Goal: Transaction & Acquisition: Purchase product/service

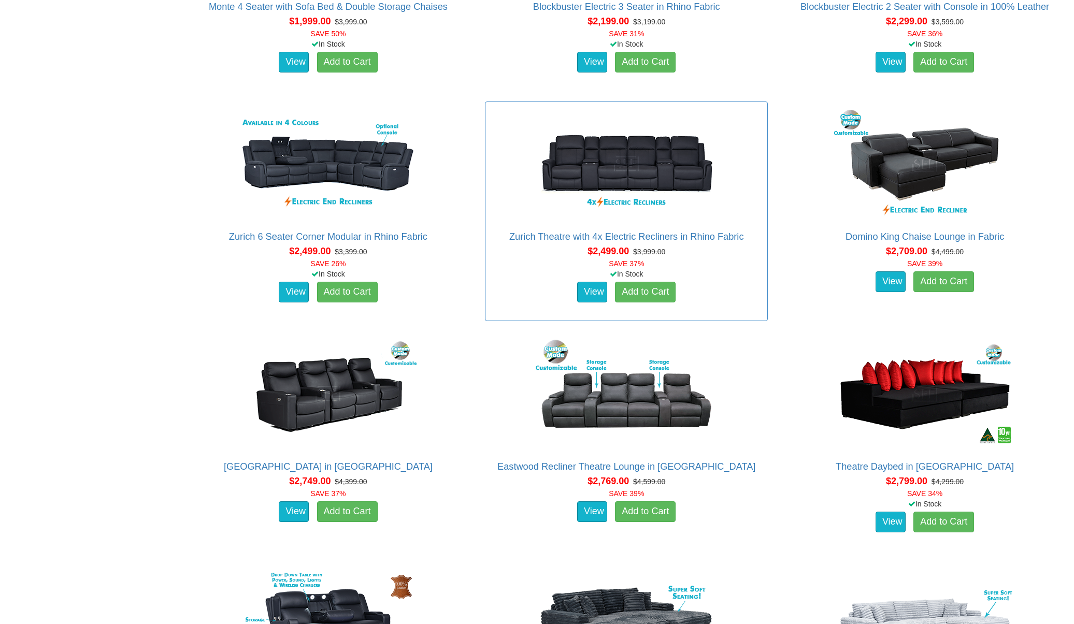
scroll to position [1131, 0]
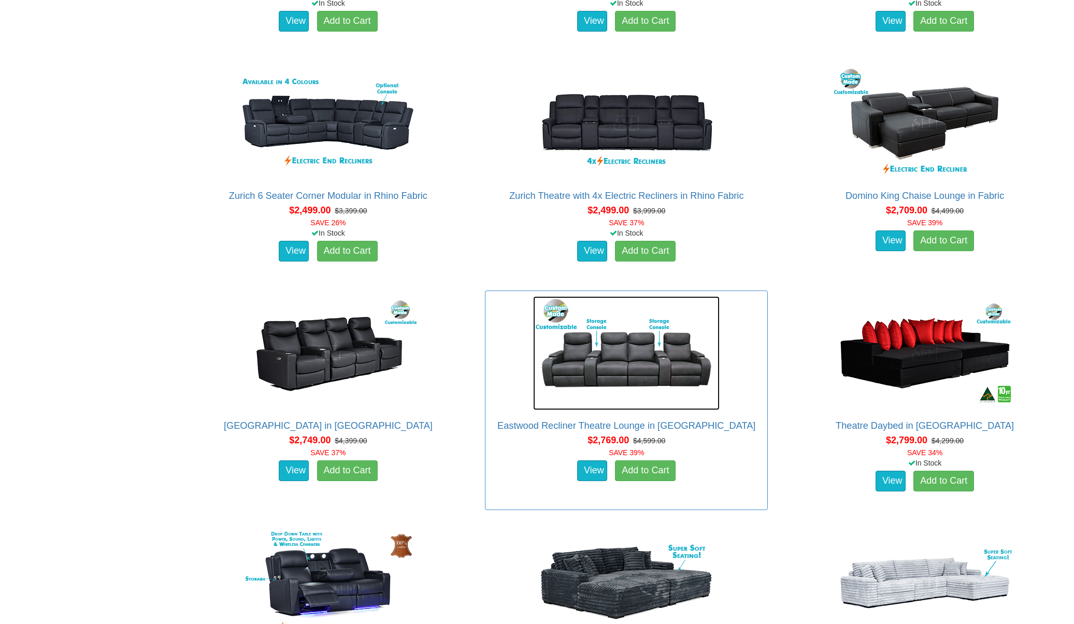
click at [645, 358] on img at bounding box center [626, 353] width 186 height 114
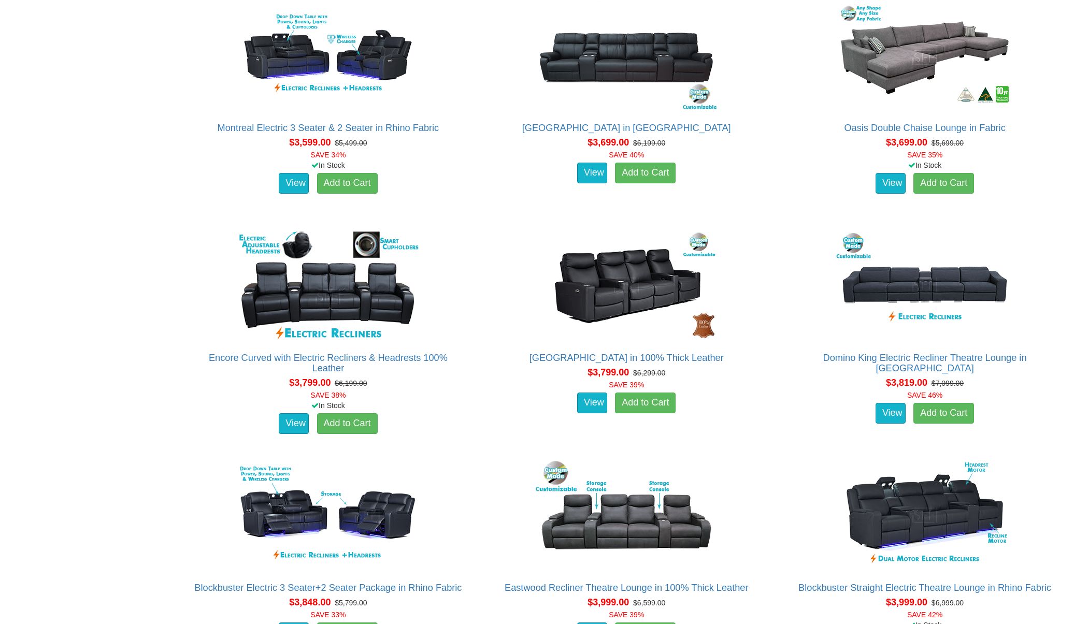
scroll to position [2127, 0]
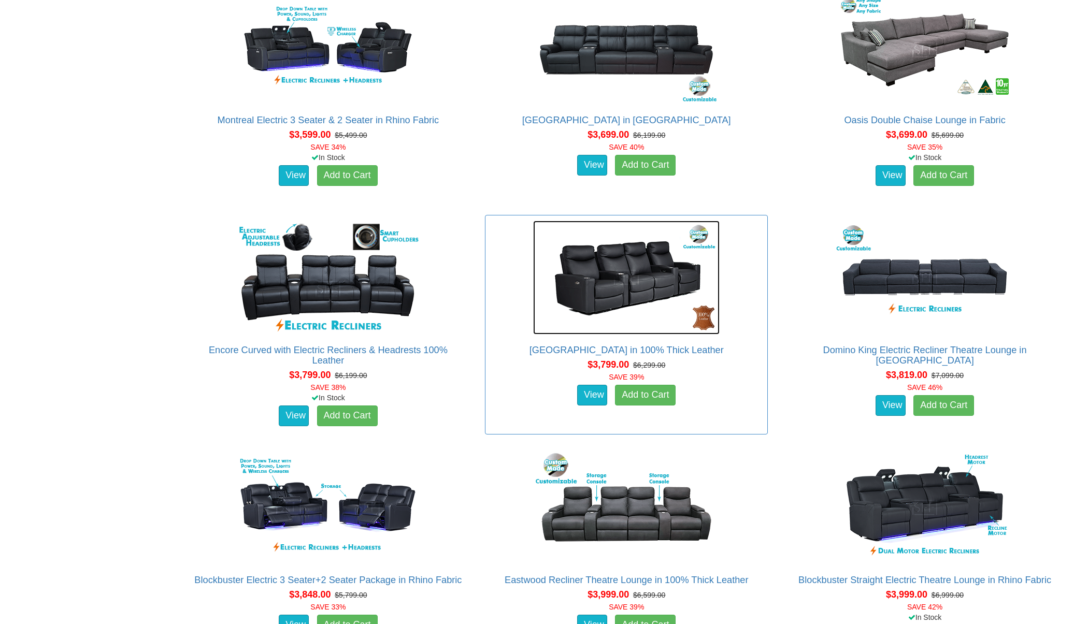
click at [643, 288] on img at bounding box center [626, 278] width 186 height 114
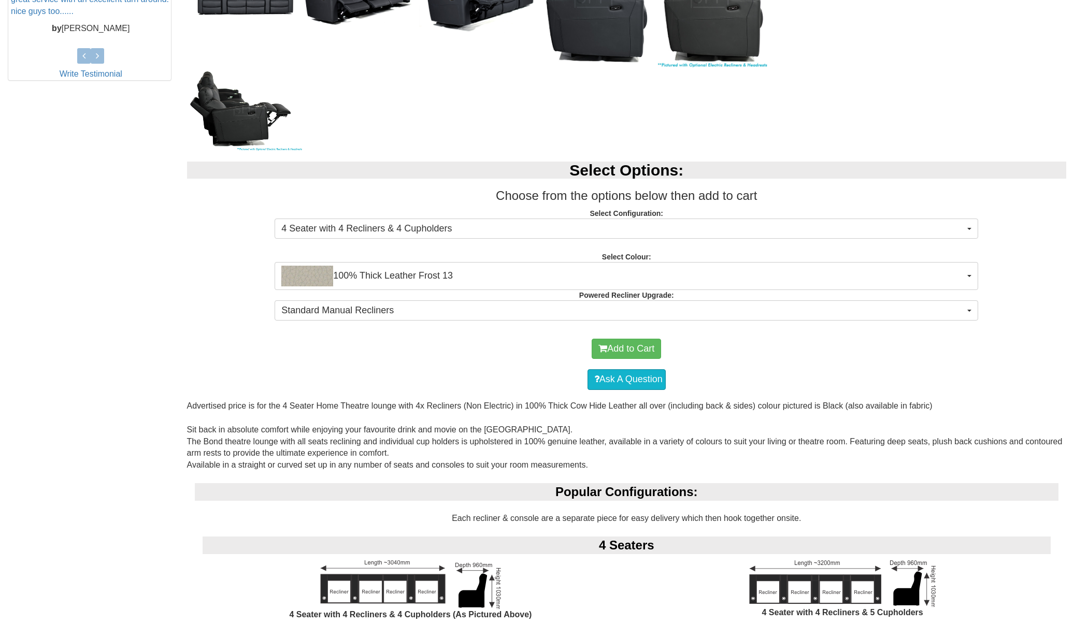
scroll to position [411, 0]
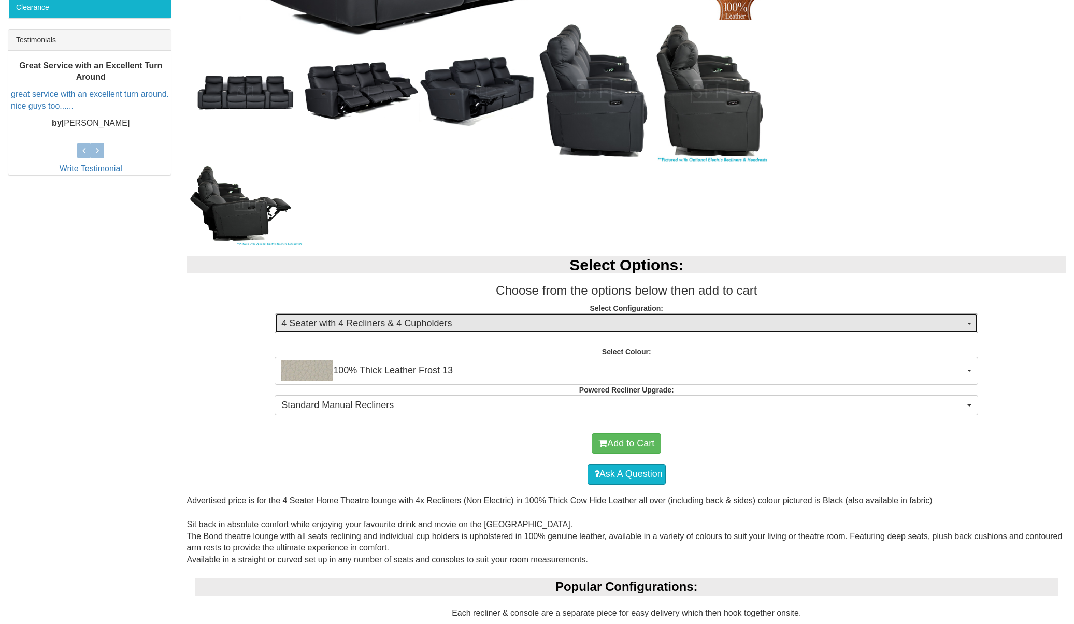
click at [821, 322] on span "4 Seater with 4 Recliners & 4 Cupholders" at bounding box center [622, 323] width 683 height 13
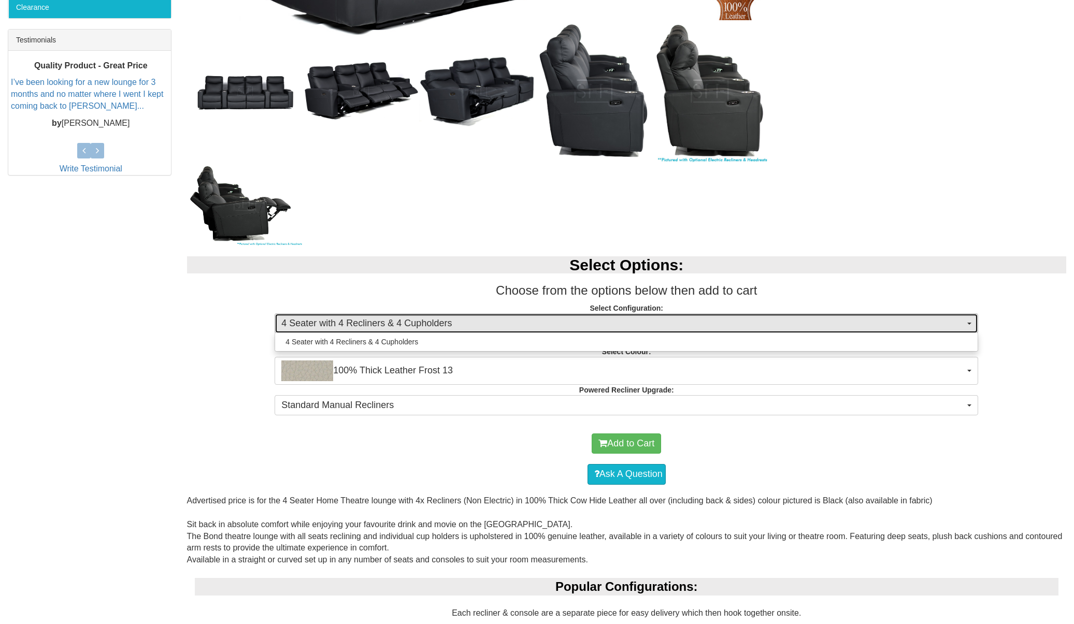
click at [821, 322] on span "4 Seater with 4 Recliners & 4 Cupholders" at bounding box center [622, 323] width 683 height 13
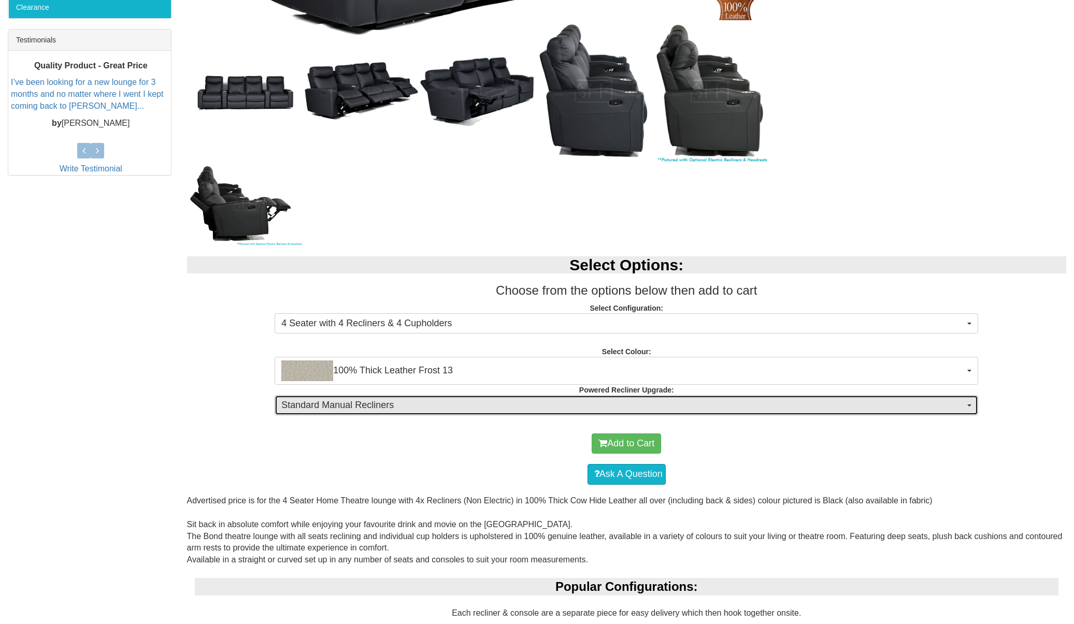
click at [857, 399] on span "Standard Manual Recliners" at bounding box center [622, 405] width 683 height 13
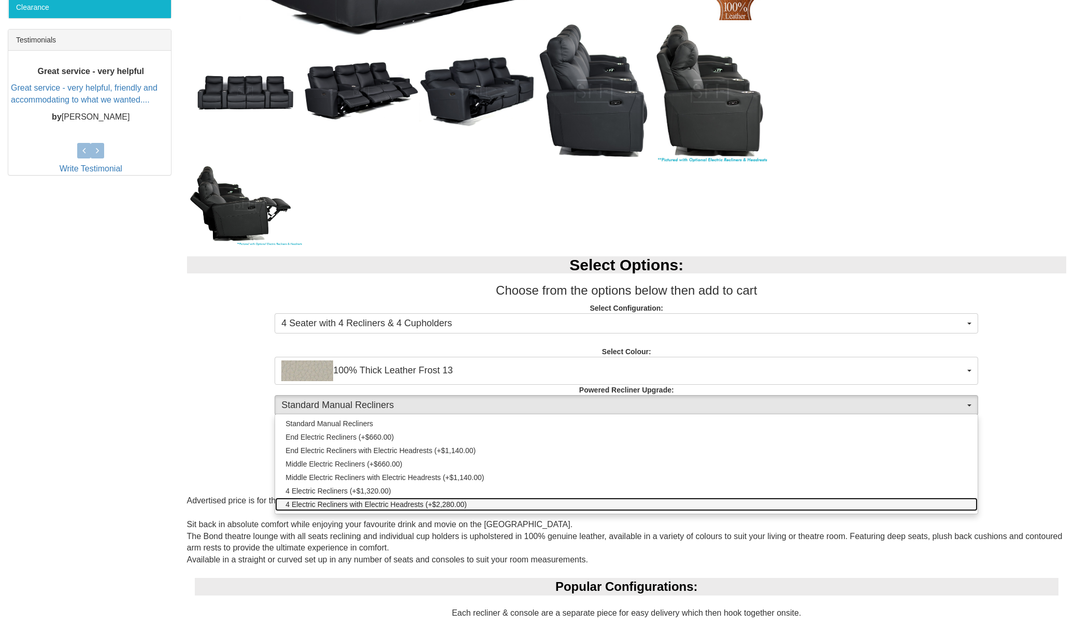
click at [375, 502] on span "4 Electric Recliners with Electric Headrests (+$2,280.00)" at bounding box center [375, 504] width 181 height 10
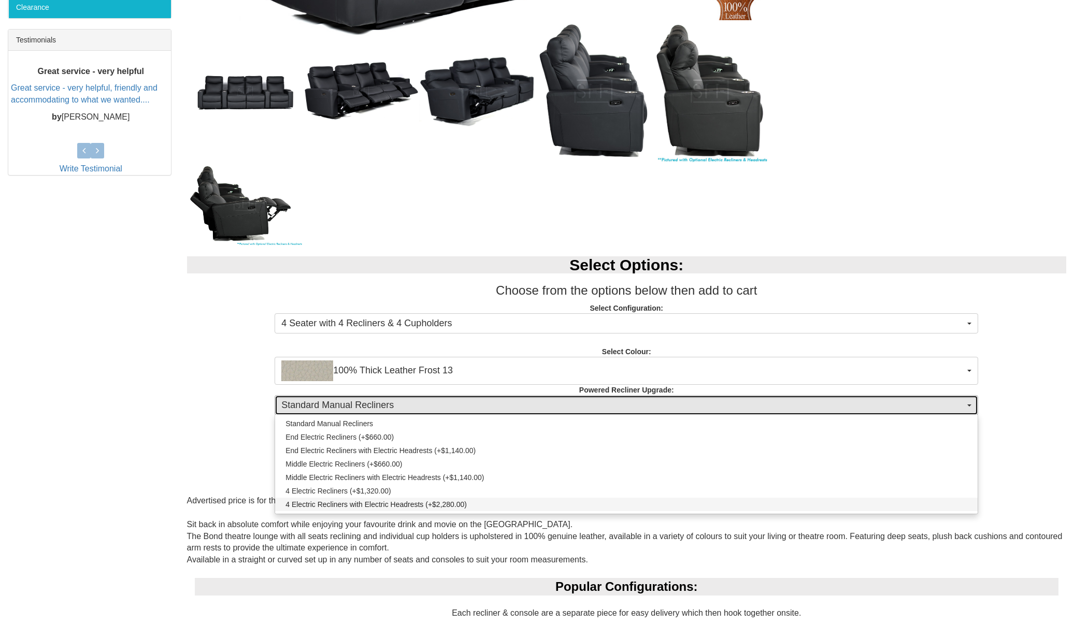
select select "1995"
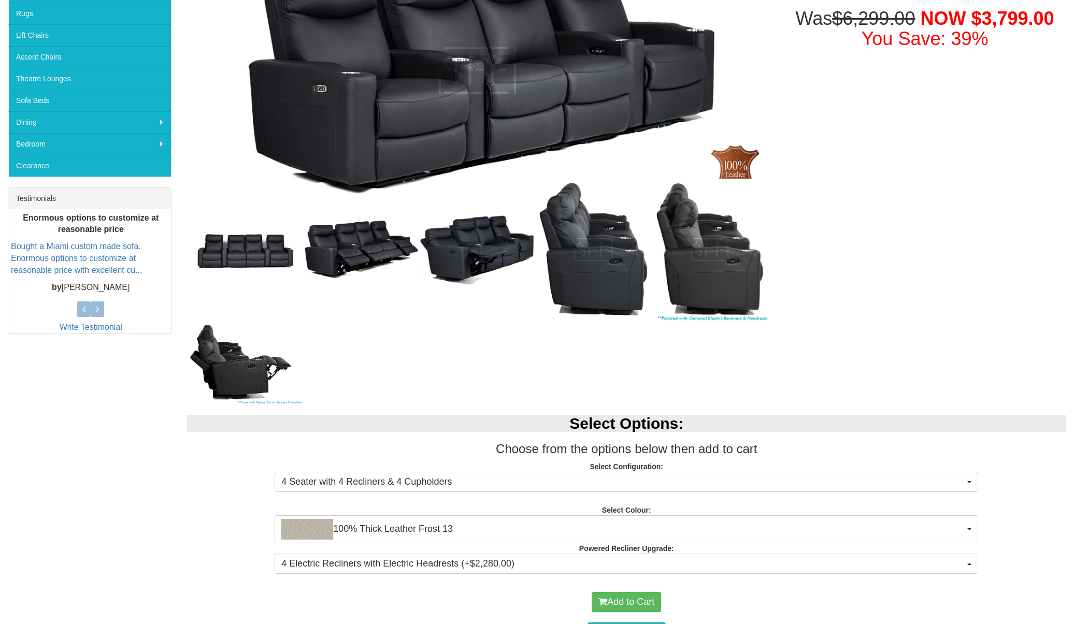
scroll to position [364, 0]
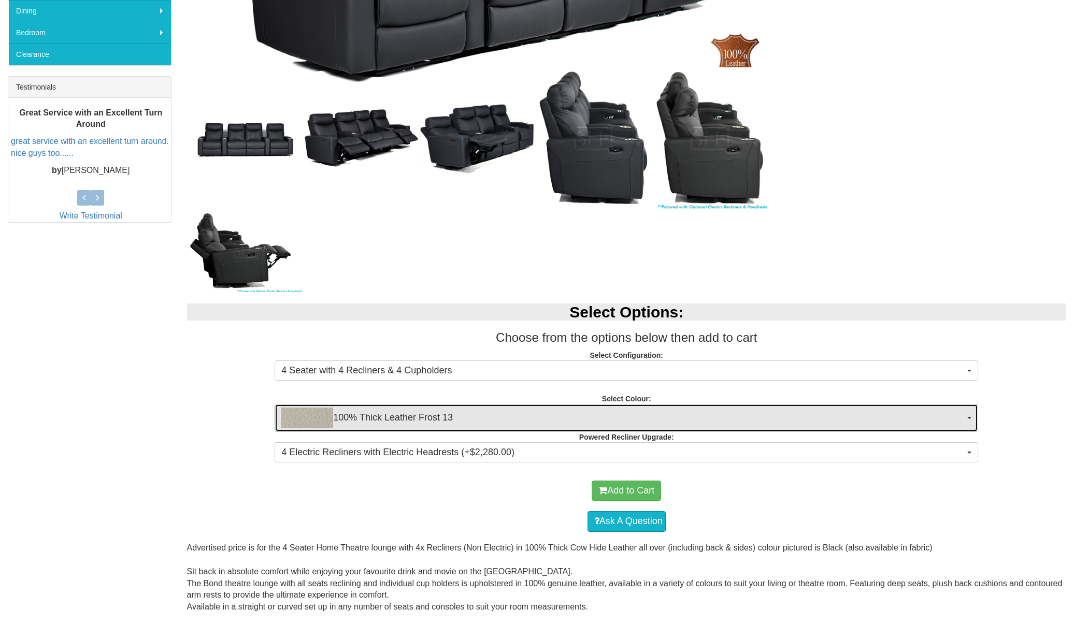
click at [759, 404] on button "100% Thick Leather Frost 13" at bounding box center [626, 418] width 703 height 28
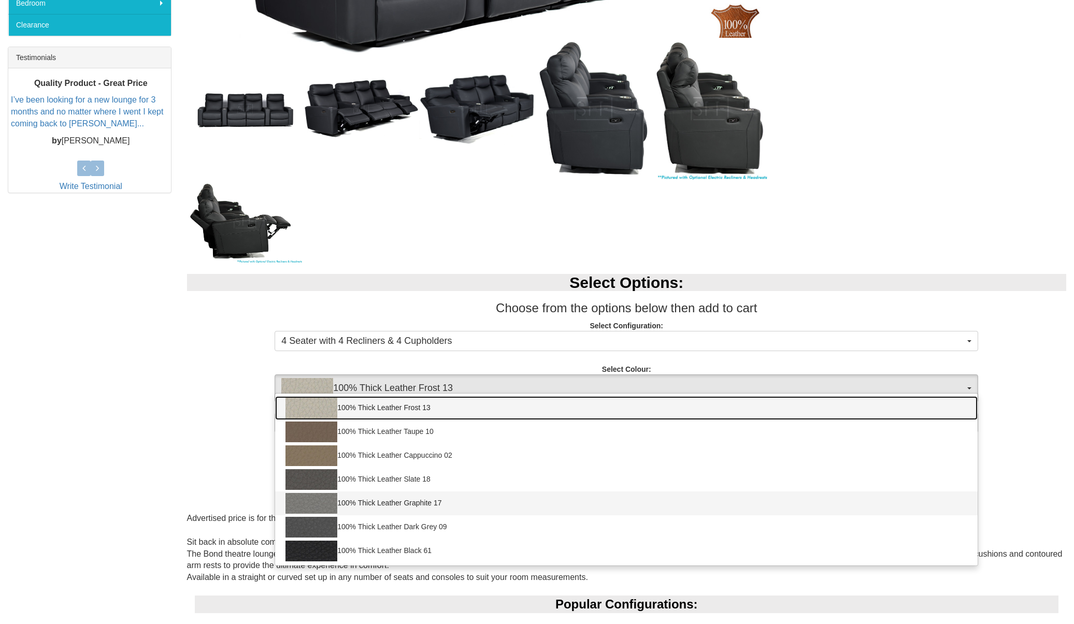
scroll to position [394, 0]
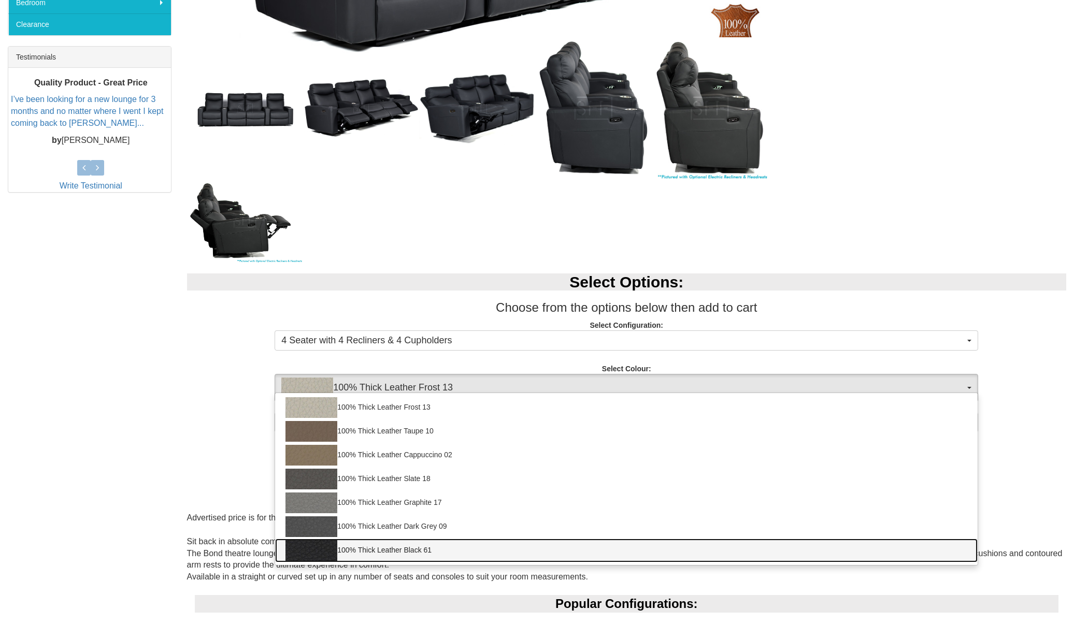
click at [407, 549] on link "100% Thick Leather Black 61" at bounding box center [626, 551] width 702 height 24
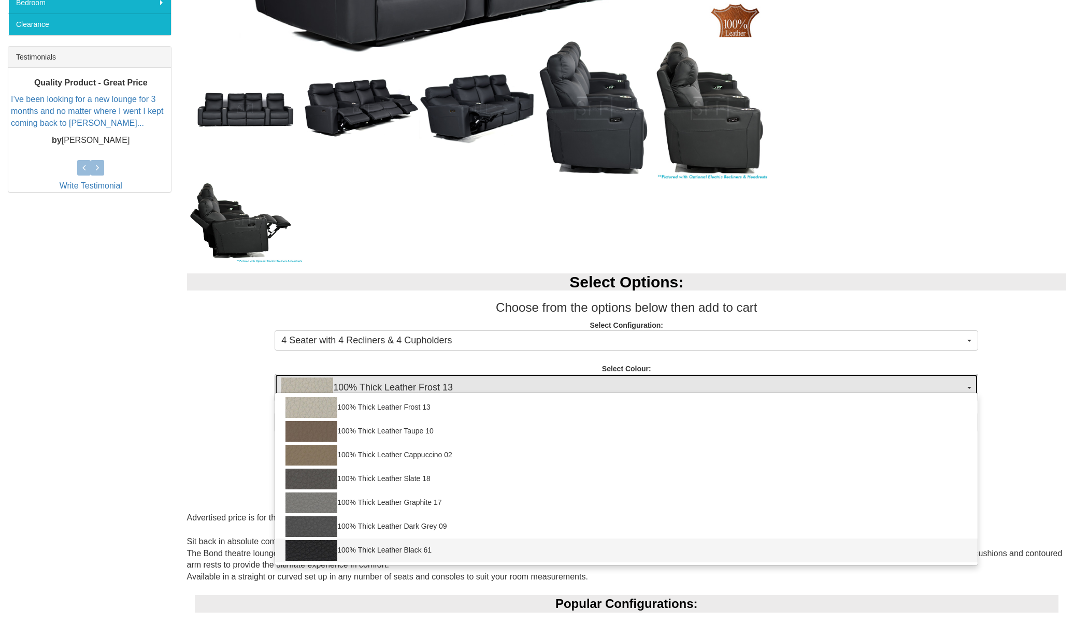
select select "1952"
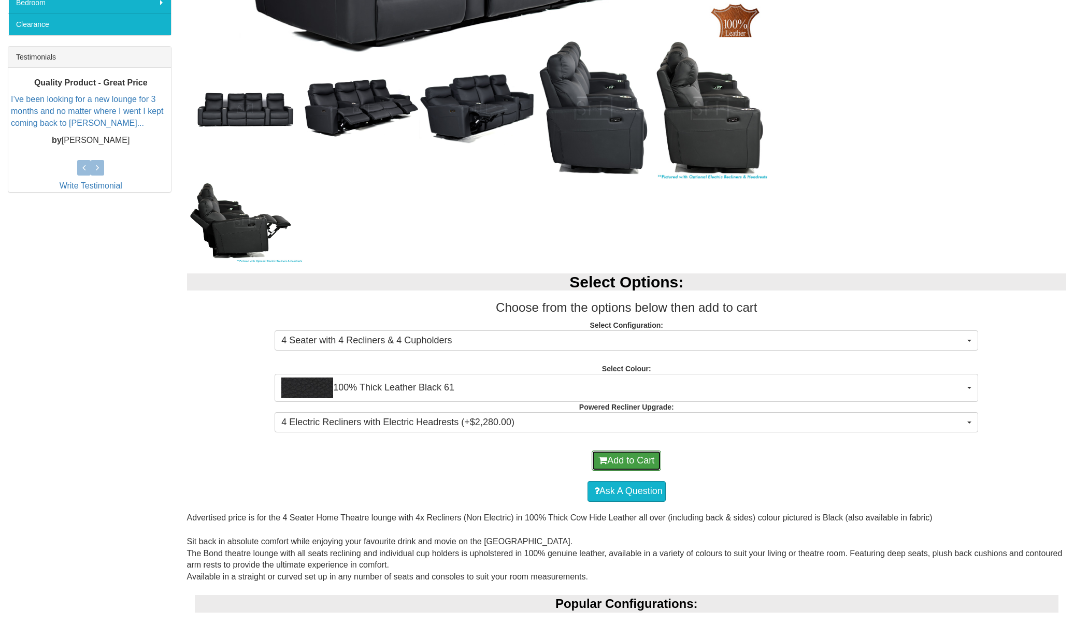
click at [614, 463] on button "Add to Cart" at bounding box center [626, 461] width 69 height 21
